Goal: Check status: Check status

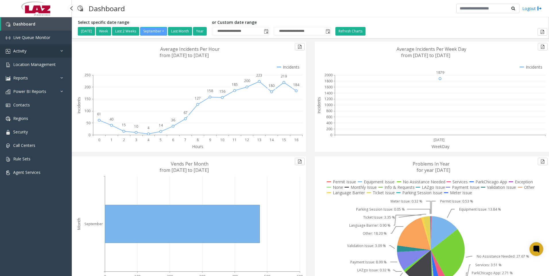
click at [18, 50] on span "Activity" at bounding box center [19, 50] width 13 height 5
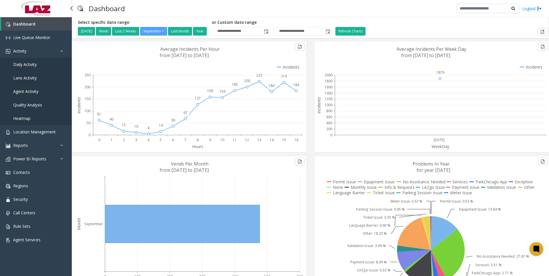
click at [26, 90] on span "Agent Activity" at bounding box center [25, 91] width 25 height 5
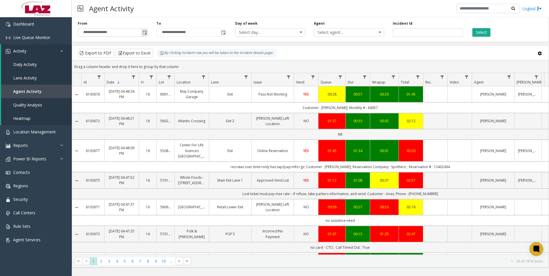
click at [145, 33] on span "Toggle popup" at bounding box center [144, 32] width 5 height 5
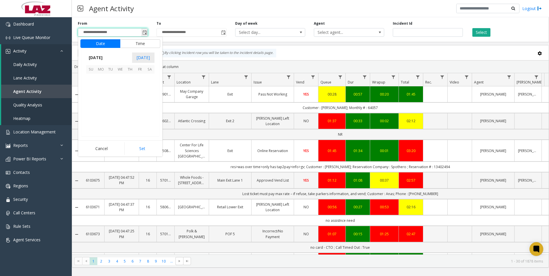
scroll to position [102970, 0]
click at [130, 44] on button "Time" at bounding box center [140, 43] width 40 height 9
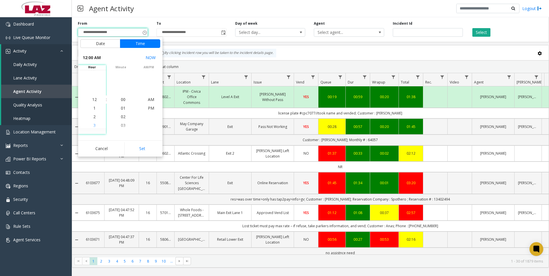
click at [93, 125] on span "3" at bounding box center [94, 125] width 2 height 5
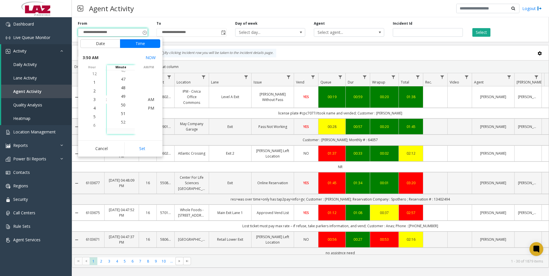
scroll to position [431, 0]
click at [121, 100] on span "50" at bounding box center [123, 98] width 5 height 5
click at [150, 108] on span "PM" at bounding box center [151, 107] width 6 height 5
click at [147, 151] on button "Set" at bounding box center [142, 148] width 36 height 13
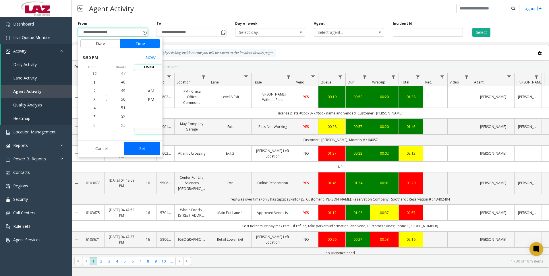
type input "**********"
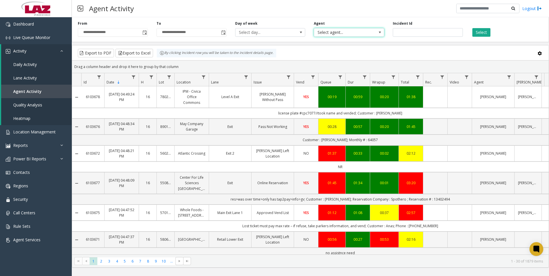
click at [333, 31] on span "Select agent..." at bounding box center [342, 32] width 56 height 8
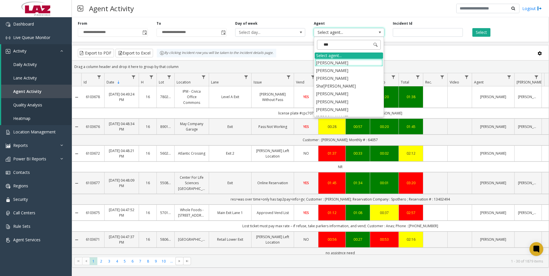
type input "****"
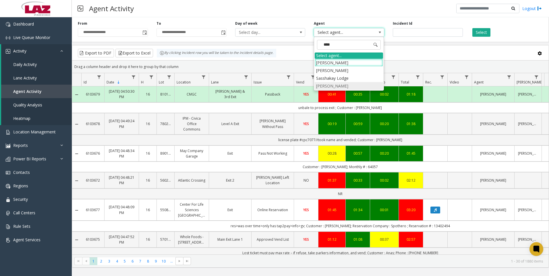
click at [320, 86] on li "[PERSON_NAME]" at bounding box center [348, 86] width 68 height 8
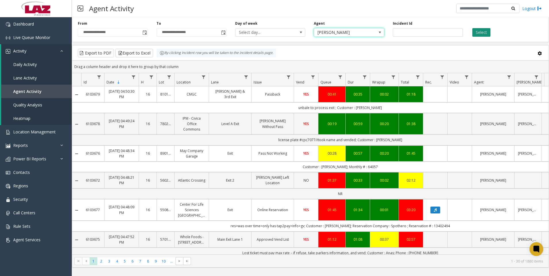
click at [485, 32] on button "Select" at bounding box center [481, 32] width 18 height 9
